Goal: Use online tool/utility: Utilize a website feature to perform a specific function

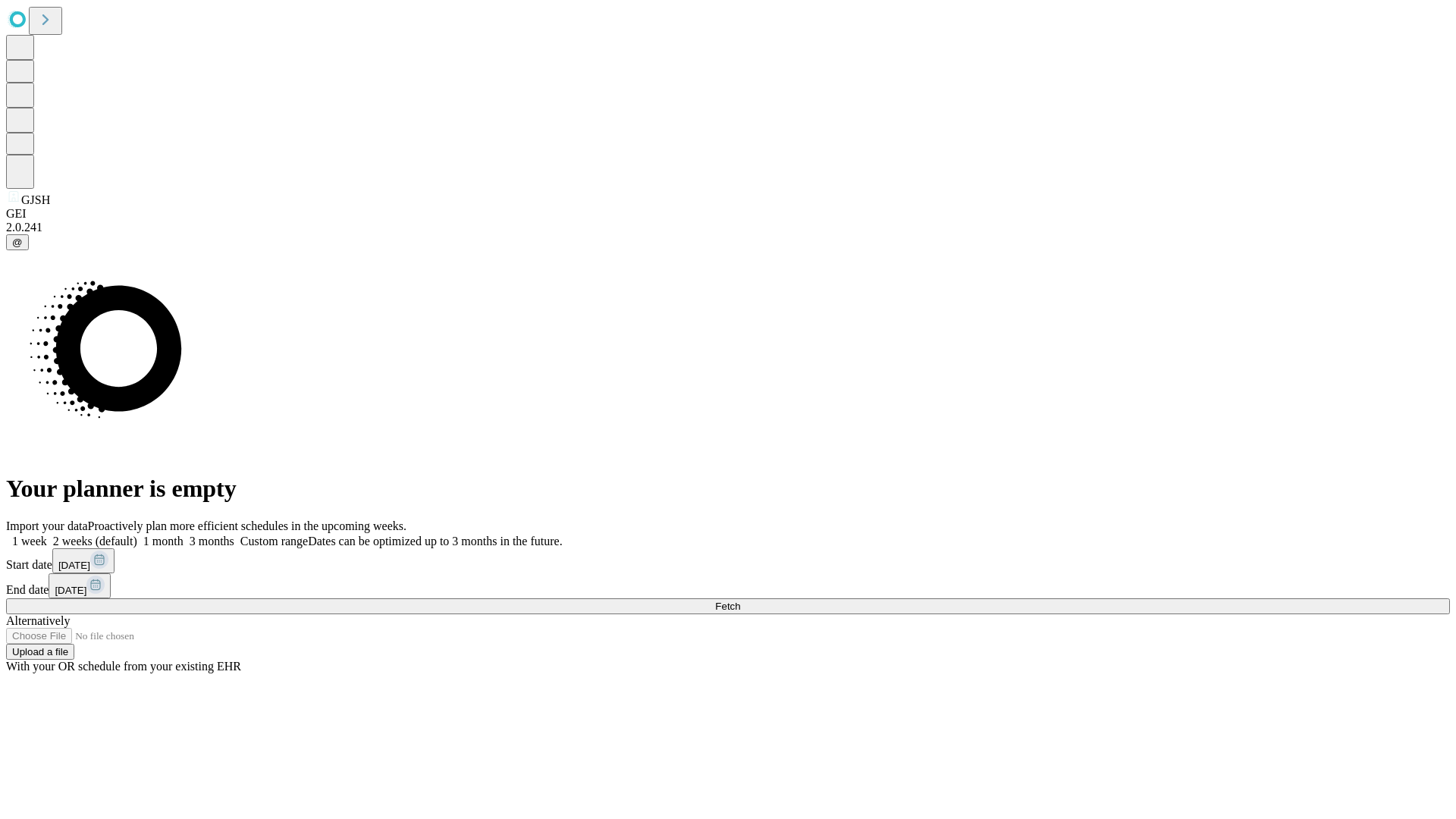
click at [740, 600] on span "Fetch" at bounding box center [727, 606] width 25 height 12
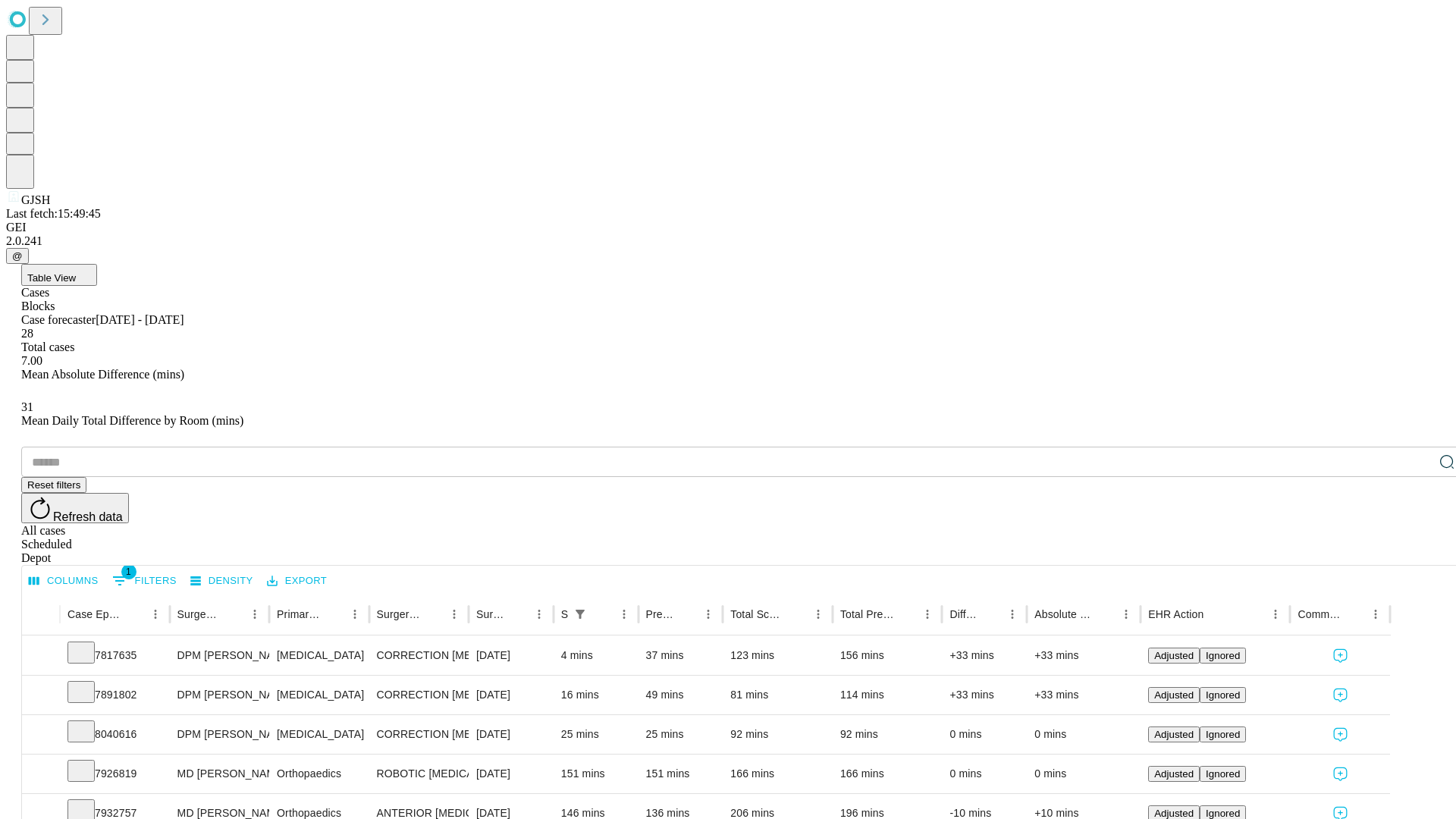
click at [76, 272] on span "Table View" at bounding box center [51, 278] width 49 height 12
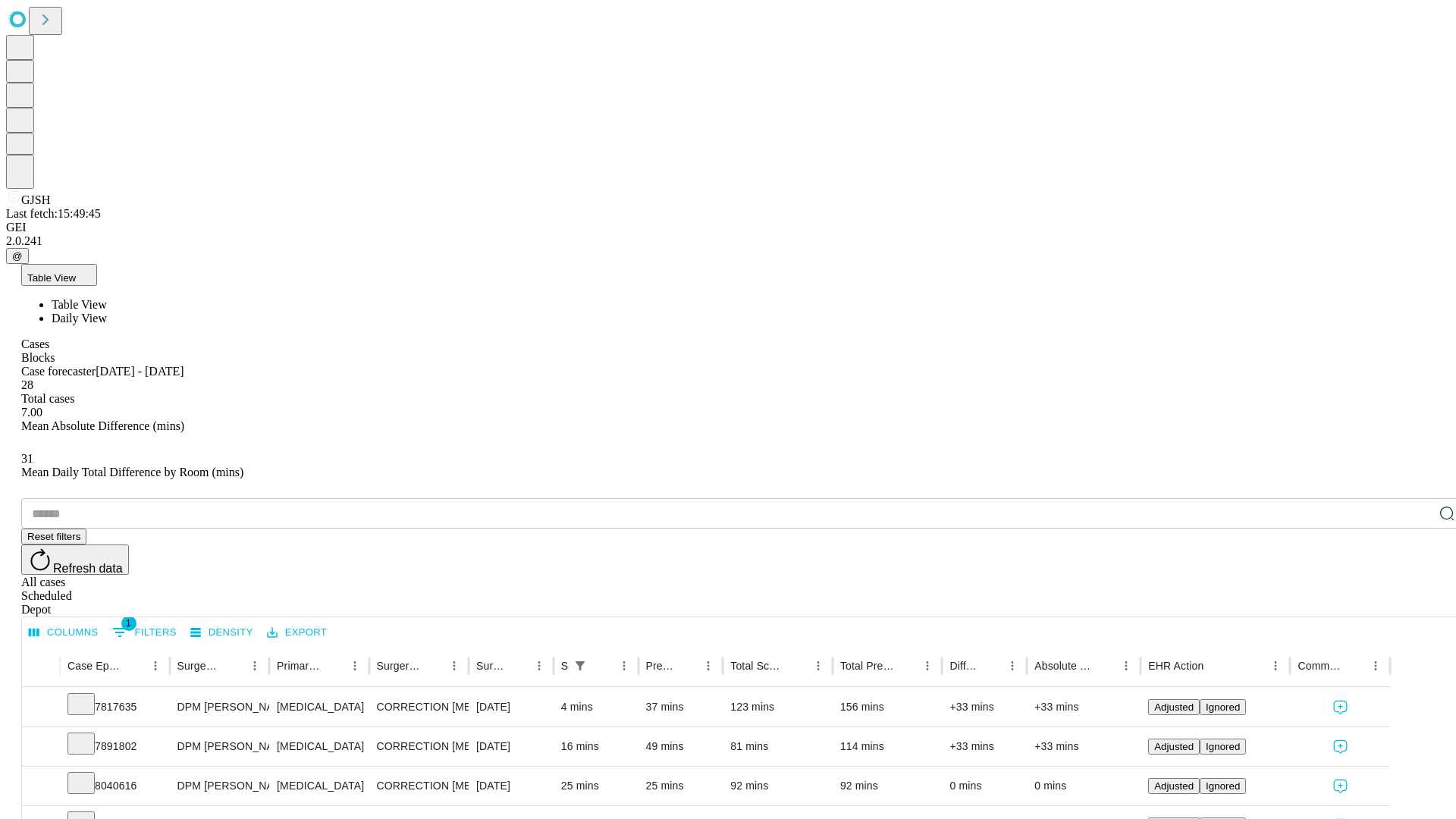
click at [106, 312] on span "Daily View" at bounding box center [80, 317] width 56 height 12
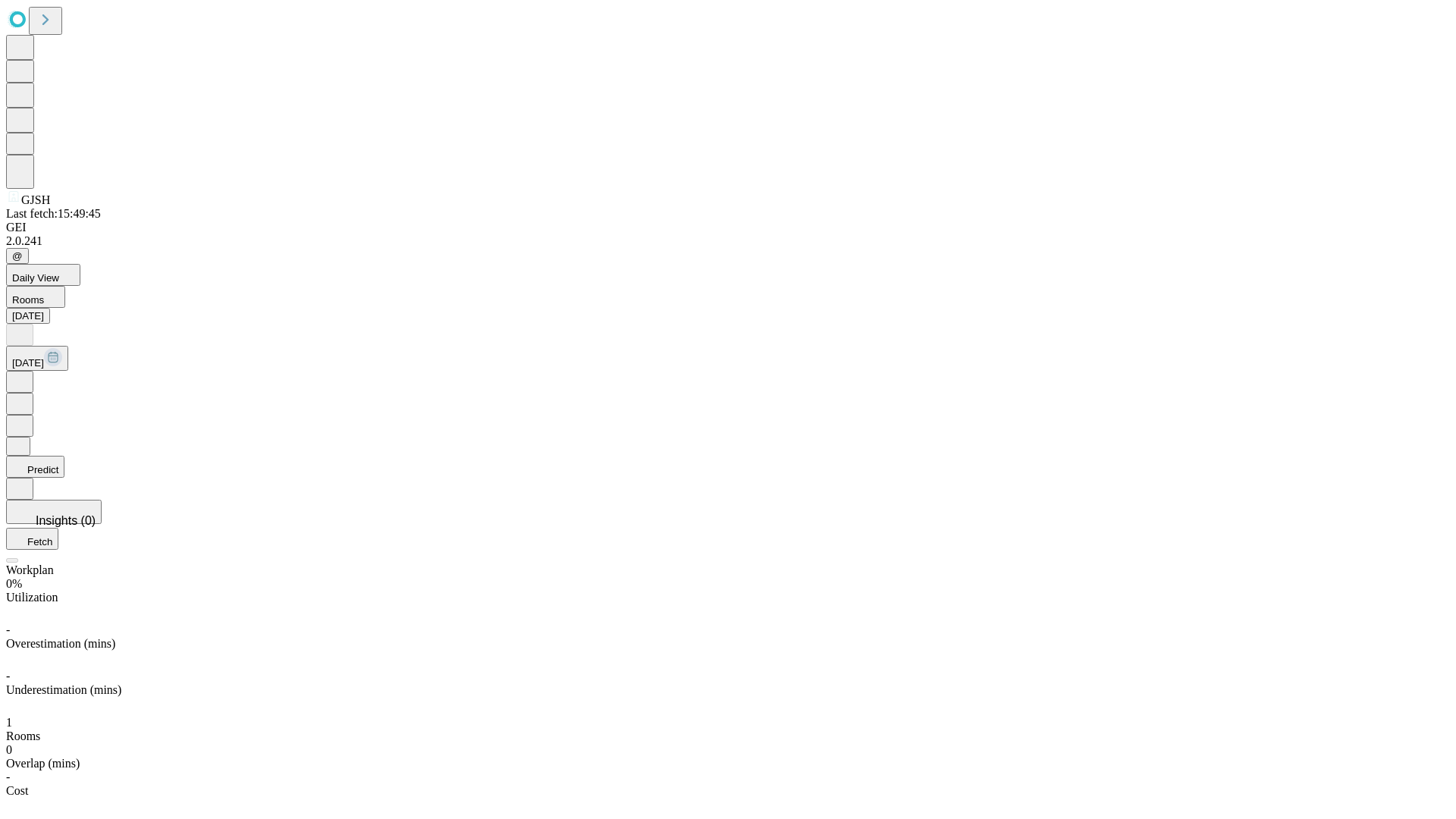
click at [64, 456] on button "Predict" at bounding box center [35, 466] width 59 height 22
